Goal: Information Seeking & Learning: Learn about a topic

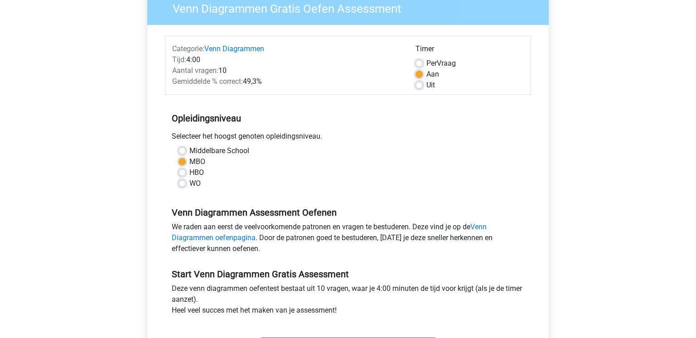
scroll to position [105, 0]
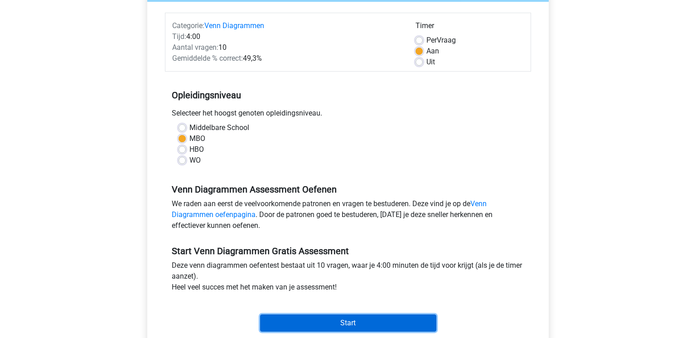
click at [358, 327] on input "Start" at bounding box center [348, 322] width 176 height 17
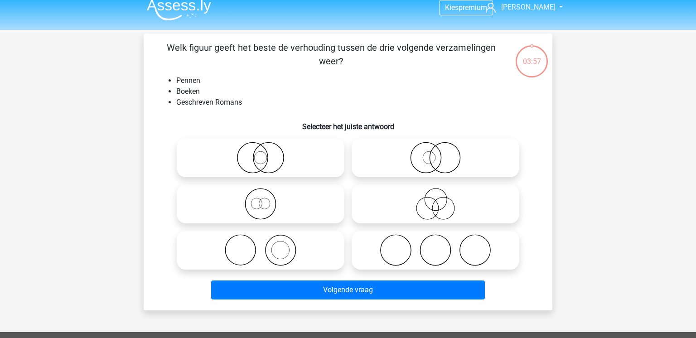
scroll to position [12, 0]
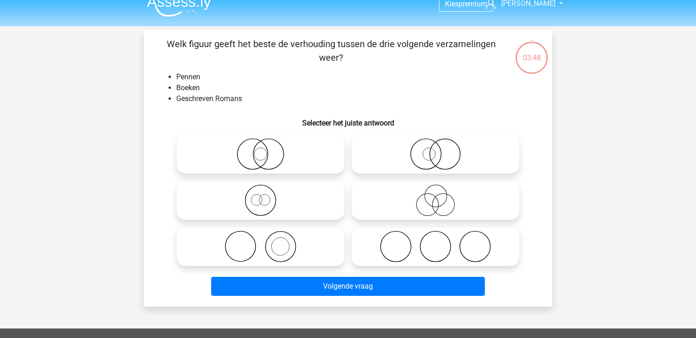
click at [304, 251] on icon at bounding box center [260, 247] width 160 height 32
click at [266, 242] on input "radio" at bounding box center [263, 239] width 6 height 6
radio input "true"
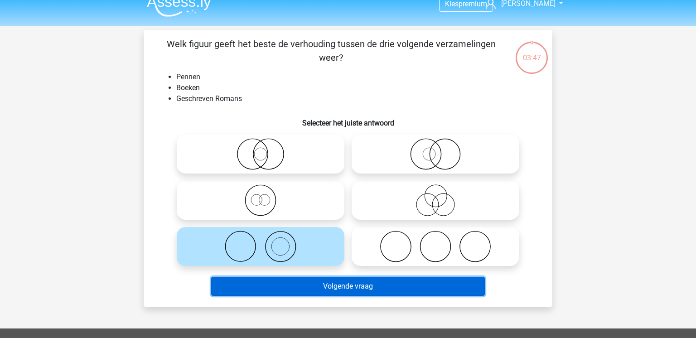
click at [314, 283] on button "Volgende vraag" at bounding box center [348, 286] width 274 height 19
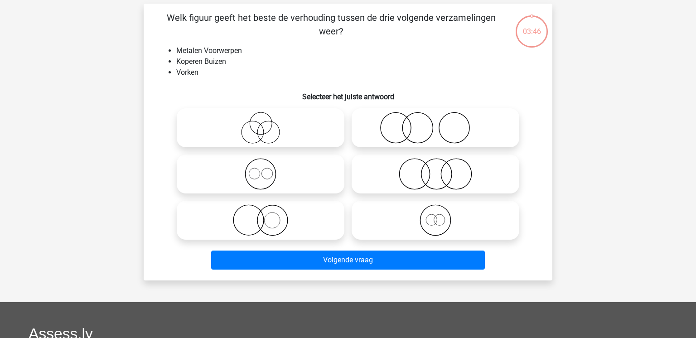
scroll to position [42, 0]
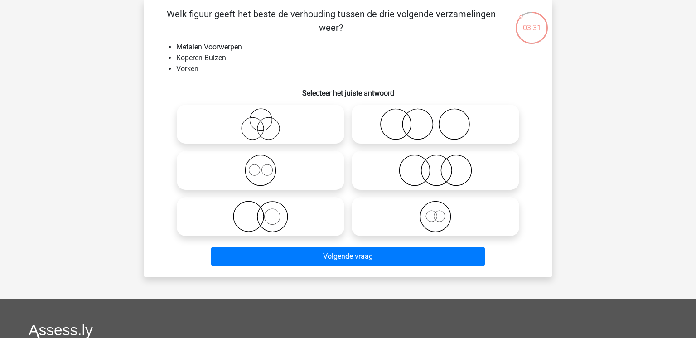
click at [421, 121] on icon at bounding box center [435, 124] width 160 height 32
click at [435, 120] on input "radio" at bounding box center [438, 117] width 6 height 6
radio input "true"
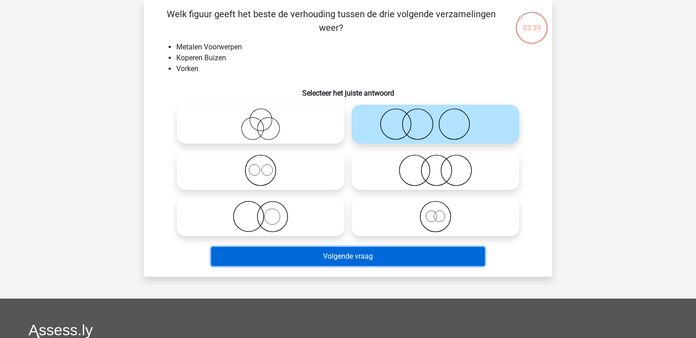
click at [399, 256] on button "Volgende vraag" at bounding box center [348, 256] width 274 height 19
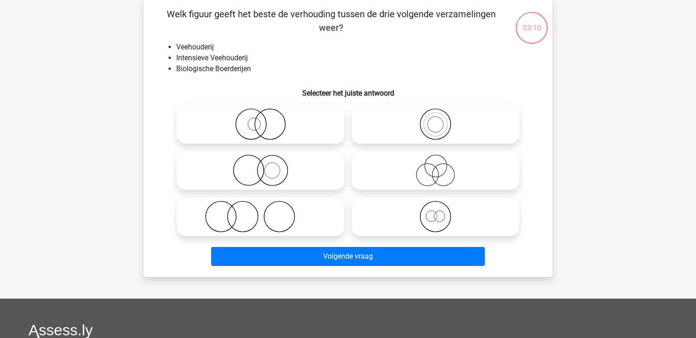
click at [302, 218] on icon at bounding box center [260, 217] width 160 height 32
click at [266, 212] on input "radio" at bounding box center [263, 209] width 6 height 6
radio input "true"
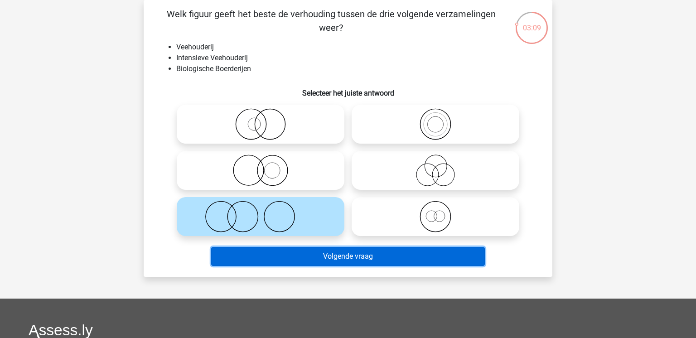
click at [334, 261] on button "Volgende vraag" at bounding box center [348, 256] width 274 height 19
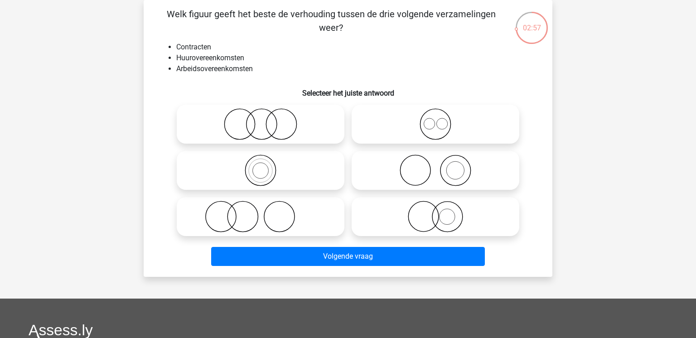
click at [416, 122] on icon at bounding box center [435, 124] width 160 height 32
click at [435, 120] on input "radio" at bounding box center [438, 117] width 6 height 6
radio input "true"
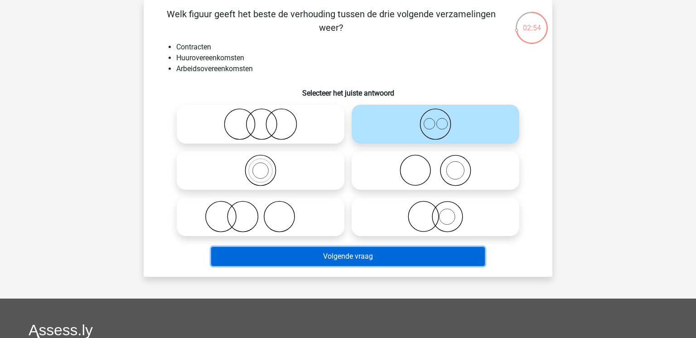
click at [424, 256] on button "Volgende vraag" at bounding box center [348, 256] width 274 height 19
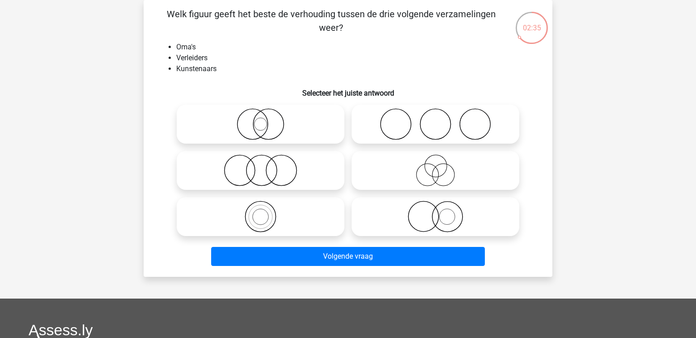
click at [441, 180] on icon at bounding box center [435, 170] width 160 height 32
click at [441, 166] on input "radio" at bounding box center [438, 163] width 6 height 6
radio input "true"
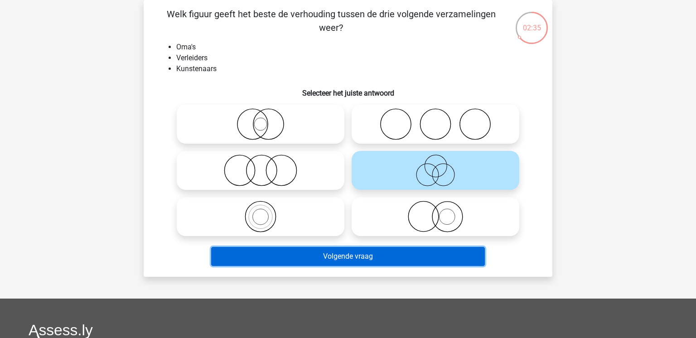
click at [410, 249] on button "Volgende vraag" at bounding box center [348, 256] width 274 height 19
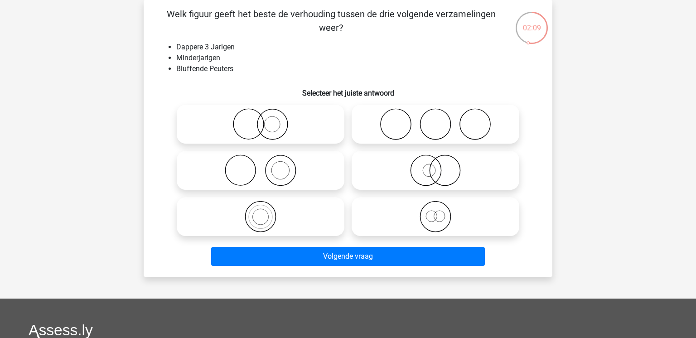
click at [473, 210] on icon at bounding box center [435, 217] width 160 height 32
click at [441, 210] on input "radio" at bounding box center [438, 209] width 6 height 6
radio input "true"
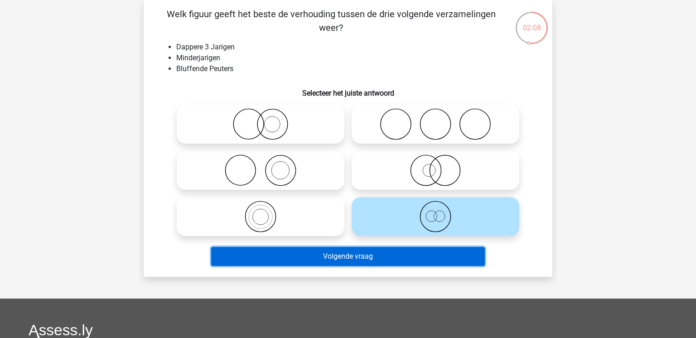
click at [392, 261] on button "Volgende vraag" at bounding box center [348, 256] width 274 height 19
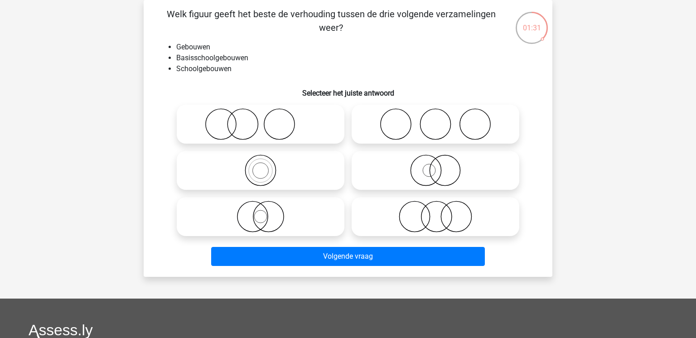
click at [323, 179] on icon at bounding box center [260, 170] width 160 height 32
click at [266, 166] on input "radio" at bounding box center [263, 163] width 6 height 6
radio input "true"
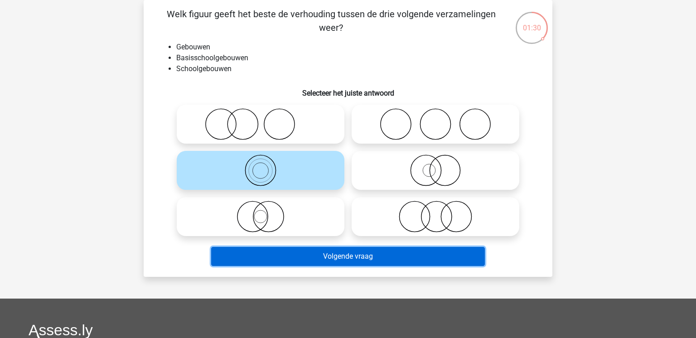
click at [370, 253] on button "Volgende vraag" at bounding box center [348, 256] width 274 height 19
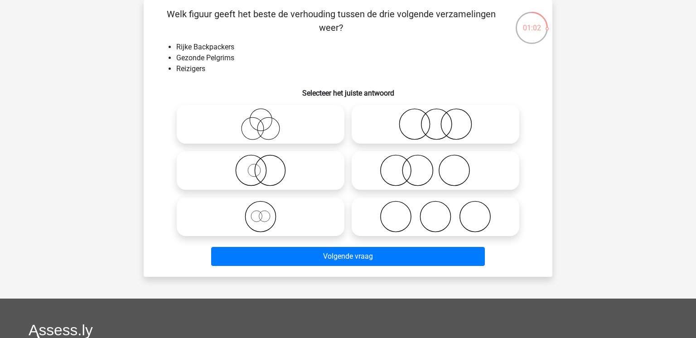
click at [449, 127] on icon at bounding box center [435, 124] width 160 height 32
click at [441, 120] on input "radio" at bounding box center [438, 117] width 6 height 6
radio input "true"
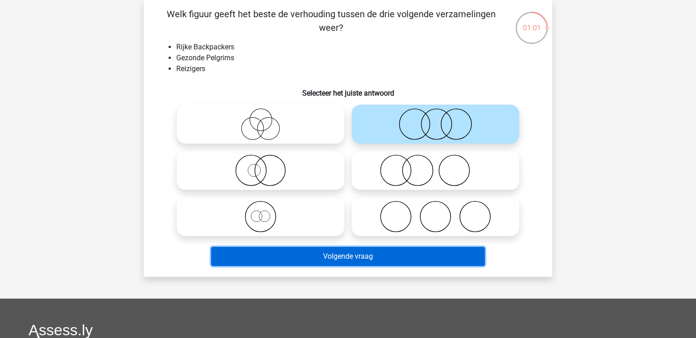
click at [367, 256] on button "Volgende vraag" at bounding box center [348, 256] width 274 height 19
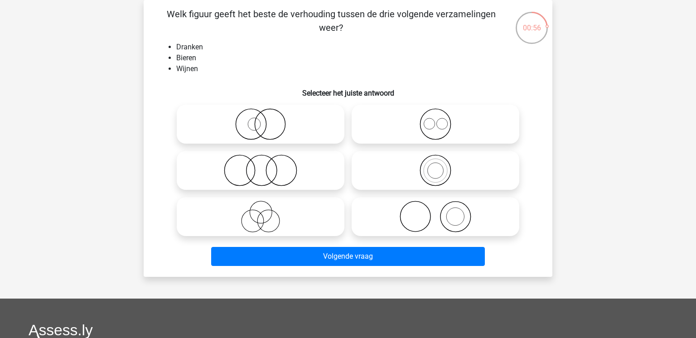
click at [457, 120] on icon at bounding box center [435, 124] width 160 height 32
click at [441, 120] on input "radio" at bounding box center [438, 117] width 6 height 6
radio input "true"
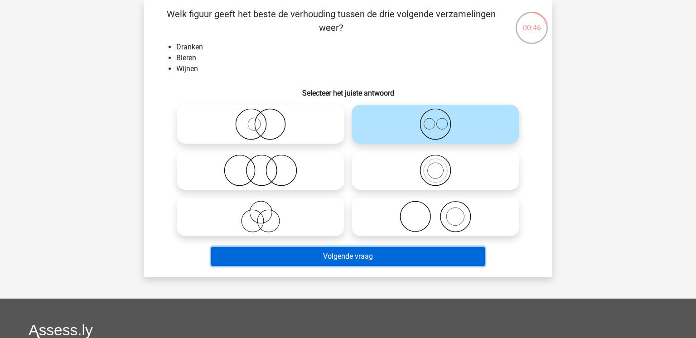
click at [401, 262] on button "Volgende vraag" at bounding box center [348, 256] width 274 height 19
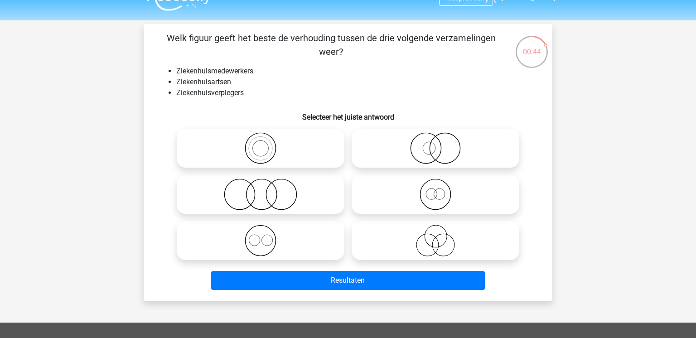
scroll to position [20, 0]
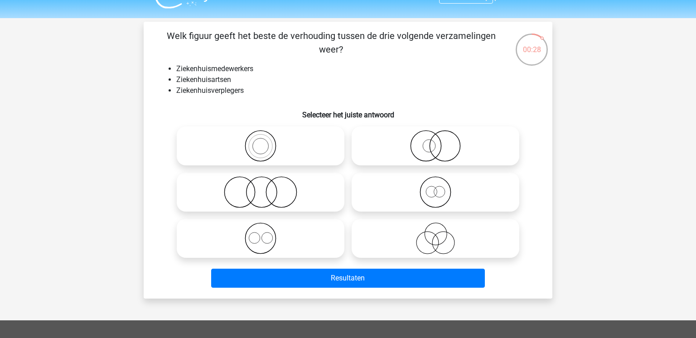
click at [319, 225] on icon at bounding box center [260, 238] width 160 height 32
click at [266, 228] on input "radio" at bounding box center [263, 231] width 6 height 6
radio input "true"
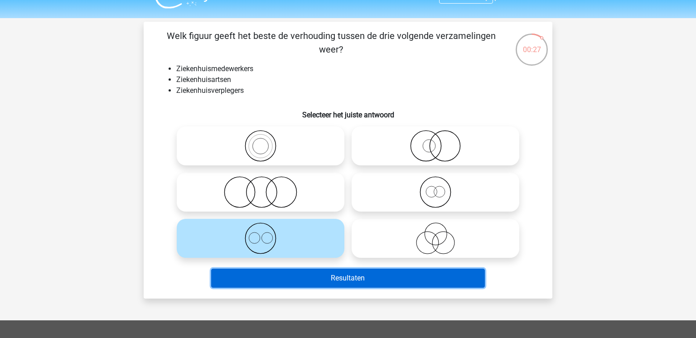
click at [345, 283] on button "Resultaten" at bounding box center [348, 278] width 274 height 19
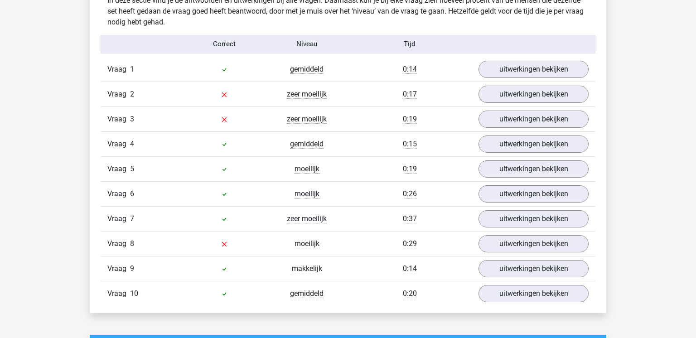
scroll to position [747, 0]
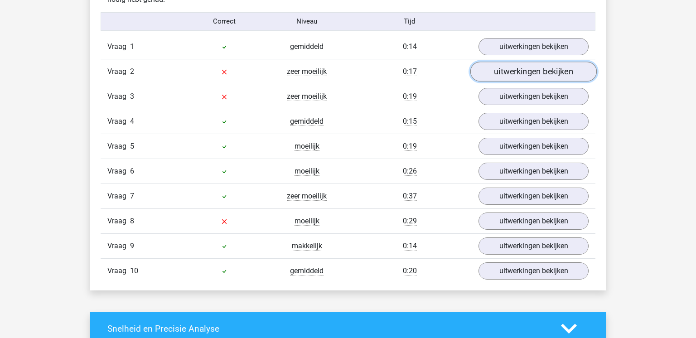
click at [489, 71] on link "uitwerkingen bekijken" at bounding box center [533, 72] width 126 height 20
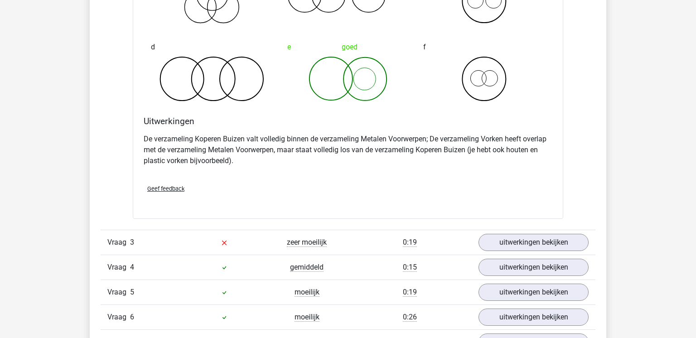
scroll to position [971, 0]
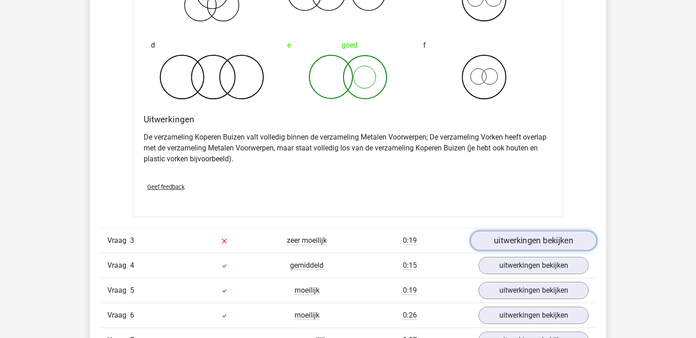
click at [520, 236] on link "uitwerkingen bekijken" at bounding box center [533, 241] width 126 height 20
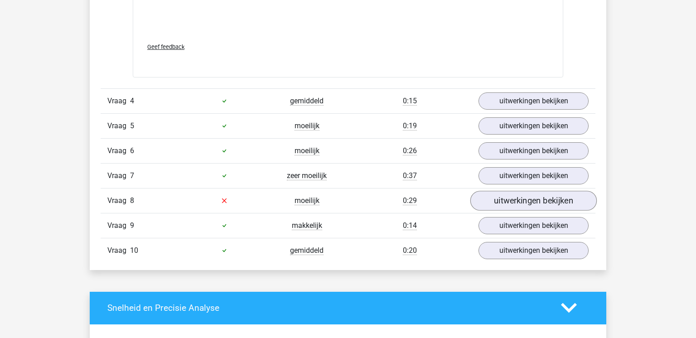
scroll to position [1725, 0]
click at [541, 193] on link "uitwerkingen bekijken" at bounding box center [533, 201] width 126 height 20
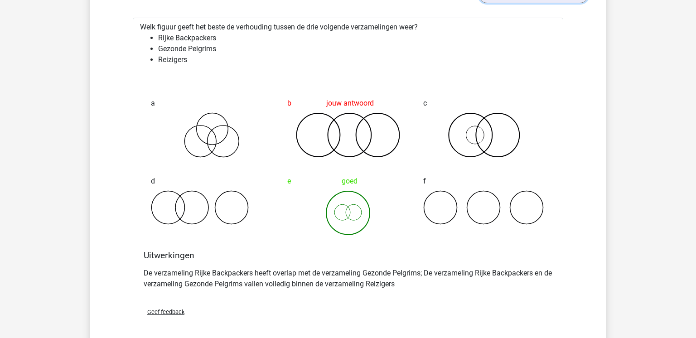
scroll to position [1931, 0]
drag, startPoint x: 225, startPoint y: 283, endPoint x: 251, endPoint y: 283, distance: 25.8
click at [251, 283] on p "De verzameling Rijke Backpackers heeft overlap met de verzameling Gezonde Pelgr…" at bounding box center [348, 278] width 409 height 22
copy p "Pelgrims"
